Goal: Task Accomplishment & Management: Manage account settings

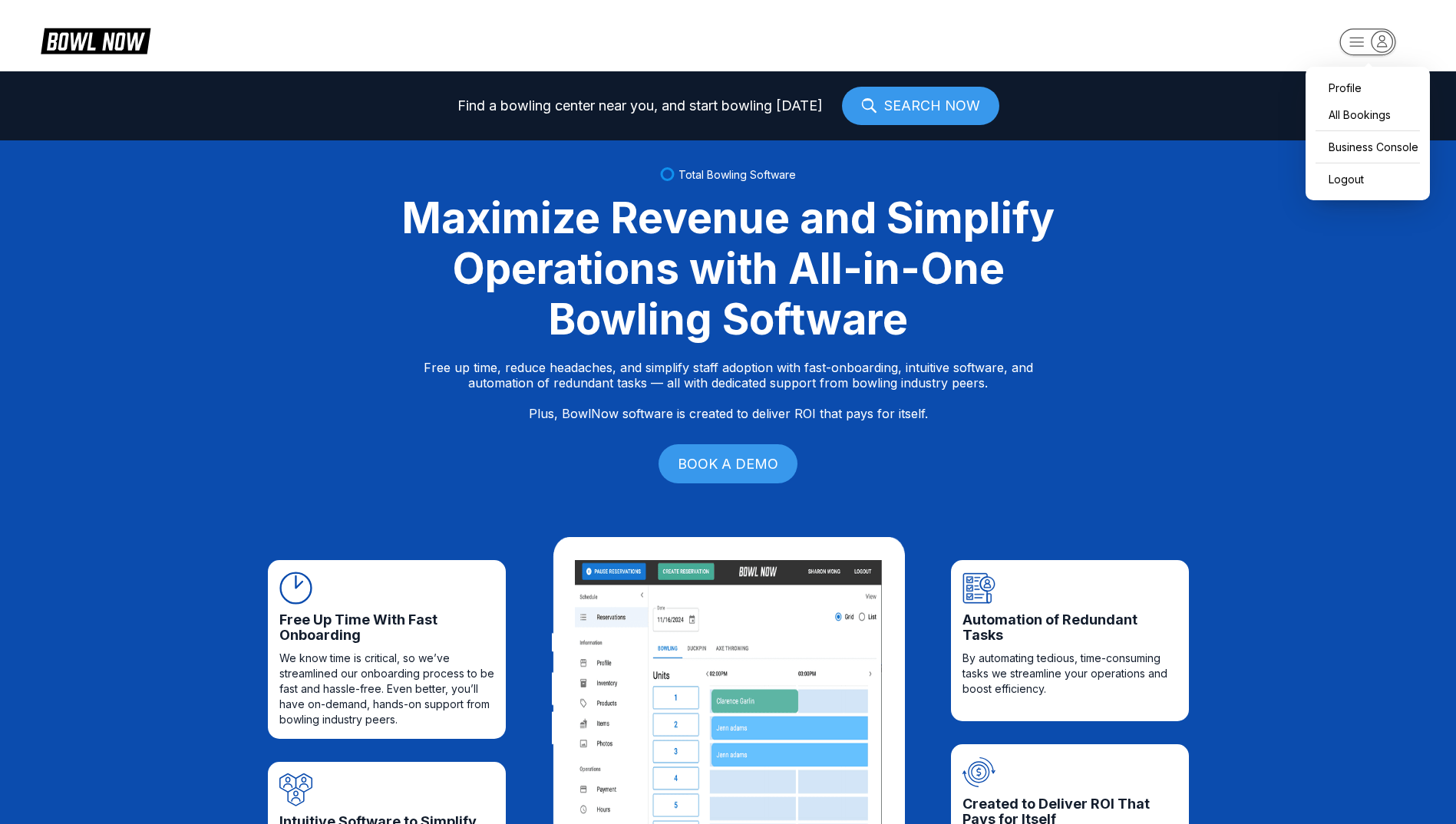
click at [1387, 38] on icon "button" at bounding box center [1382, 41] width 20 height 20
click at [1371, 152] on div "Business Console" at bounding box center [1367, 146] width 109 height 27
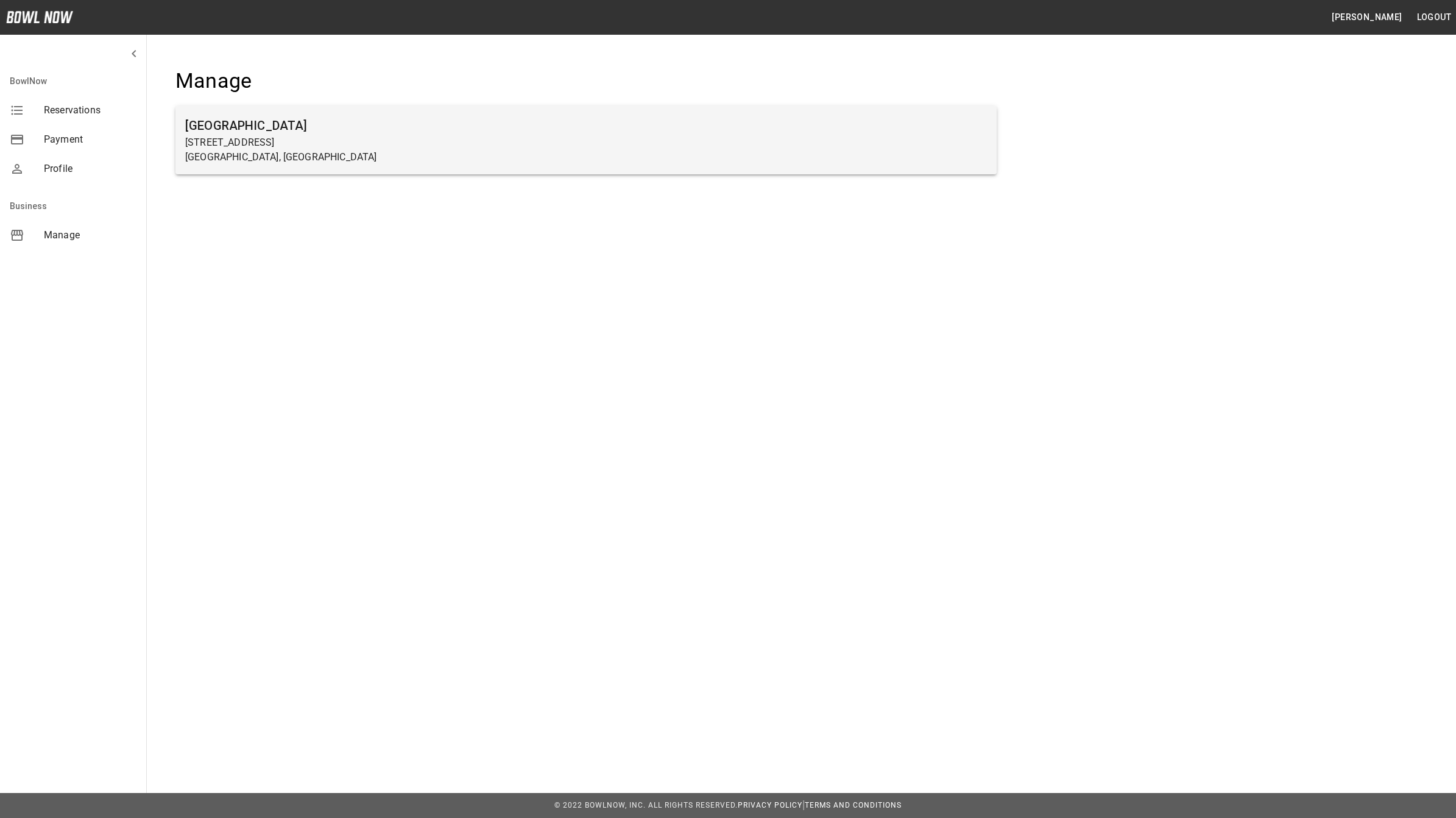
click at [273, 131] on h6 "[GEOGRAPHIC_DATA]" at bounding box center [585, 125] width 801 height 19
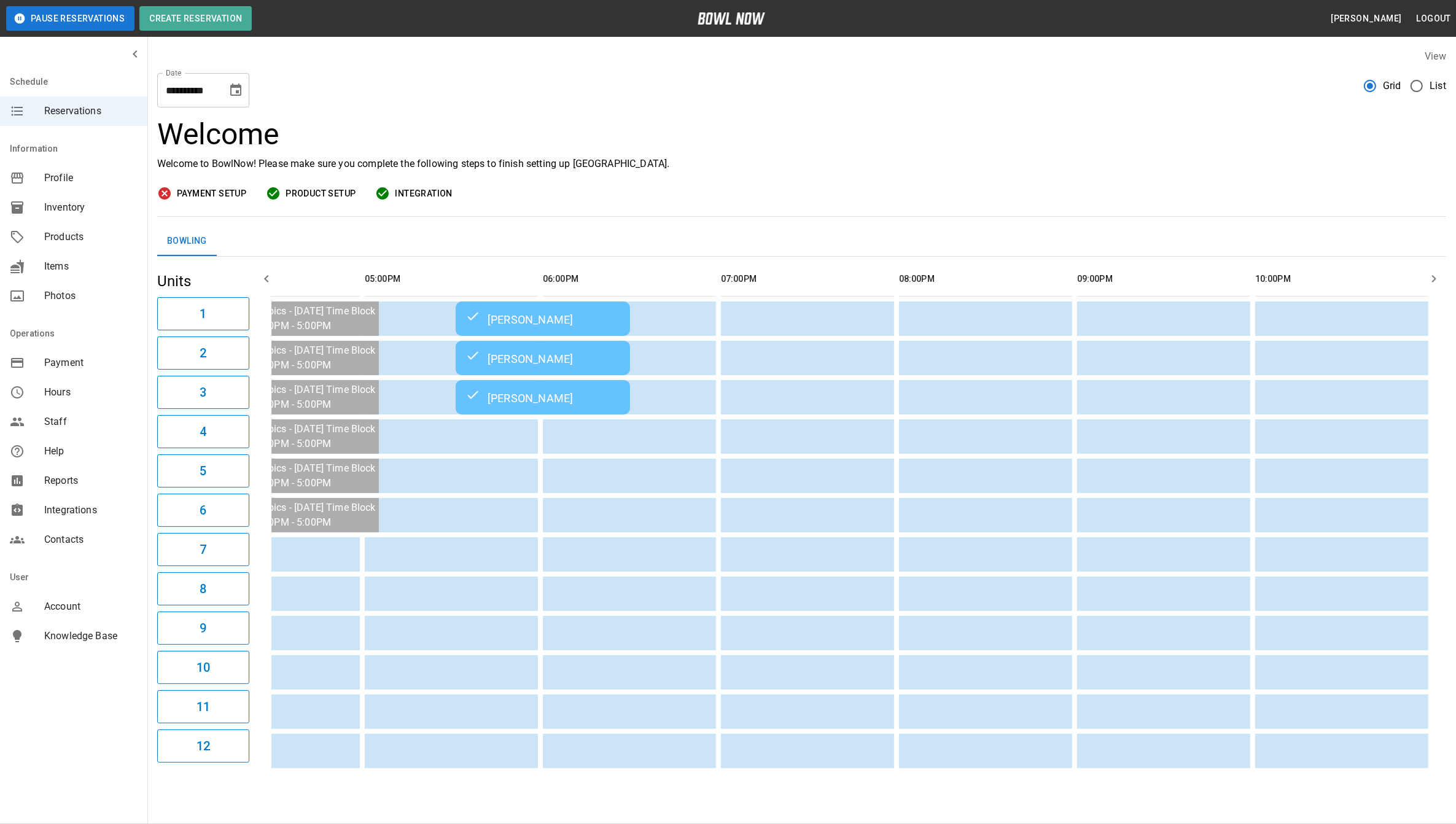
scroll to position [0, 983]
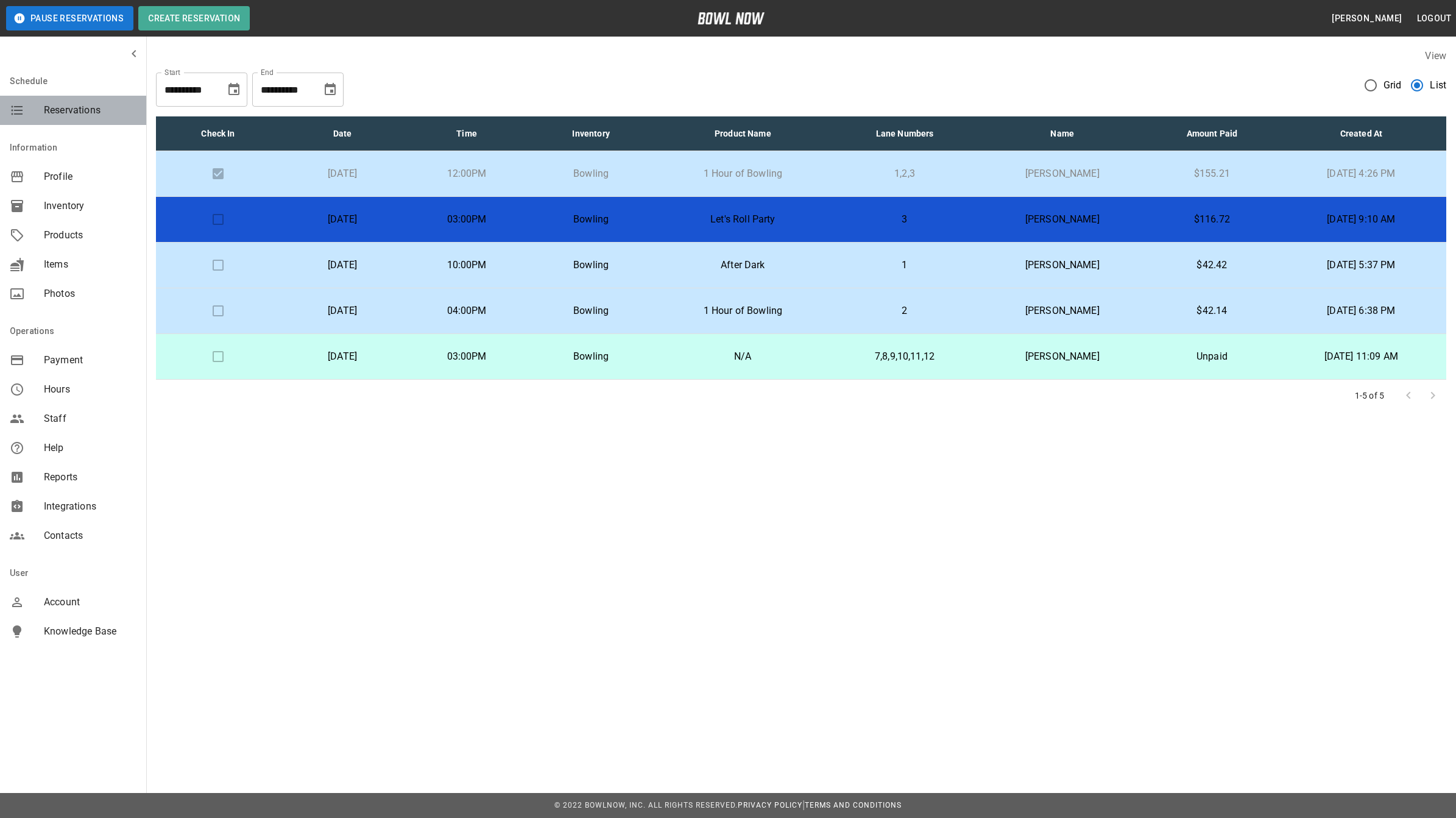
click at [75, 108] on span "Reservations" at bounding box center [90, 110] width 93 height 15
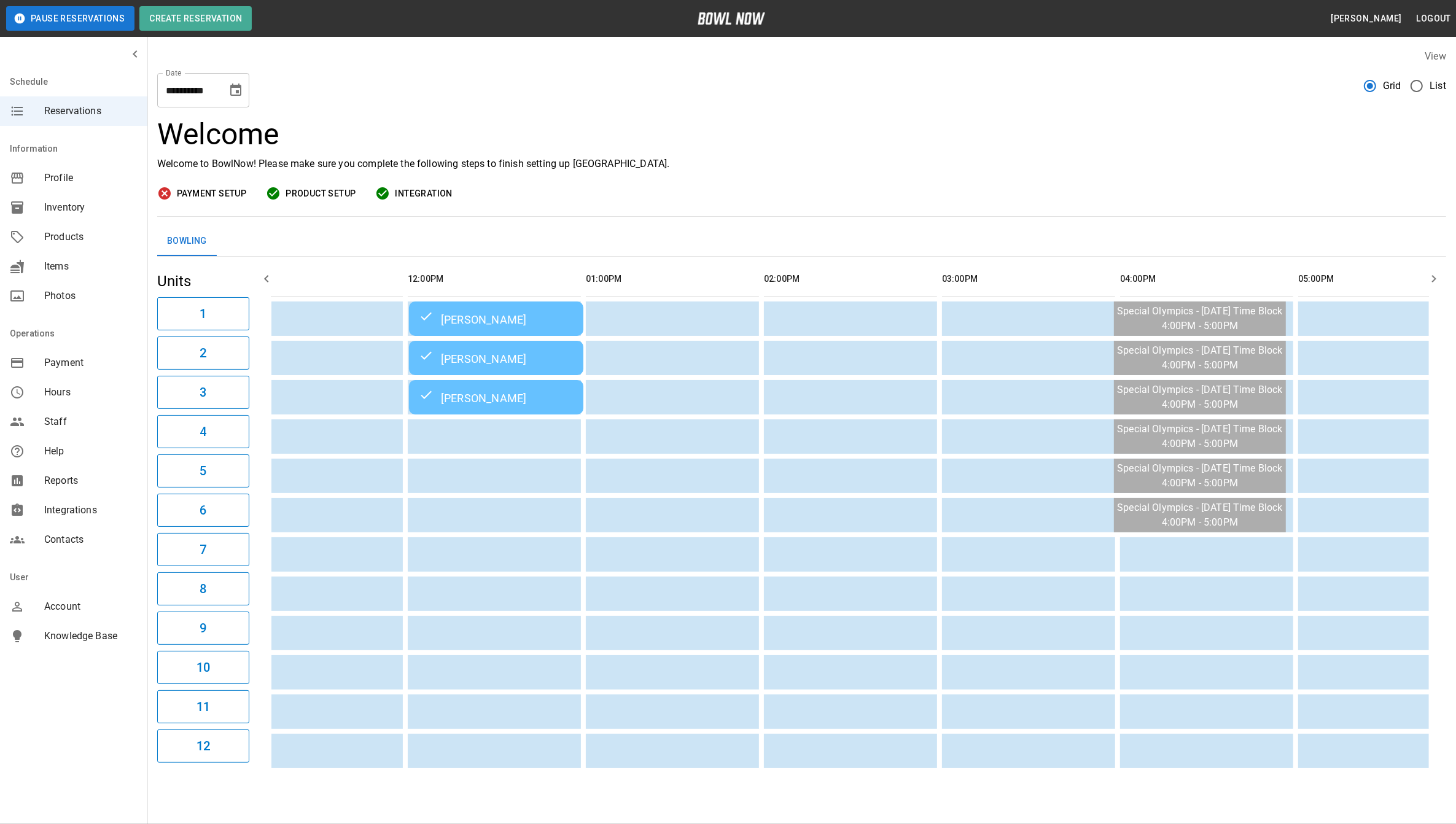
scroll to position [0, 0]
